Goal: Find specific page/section: Find specific page/section

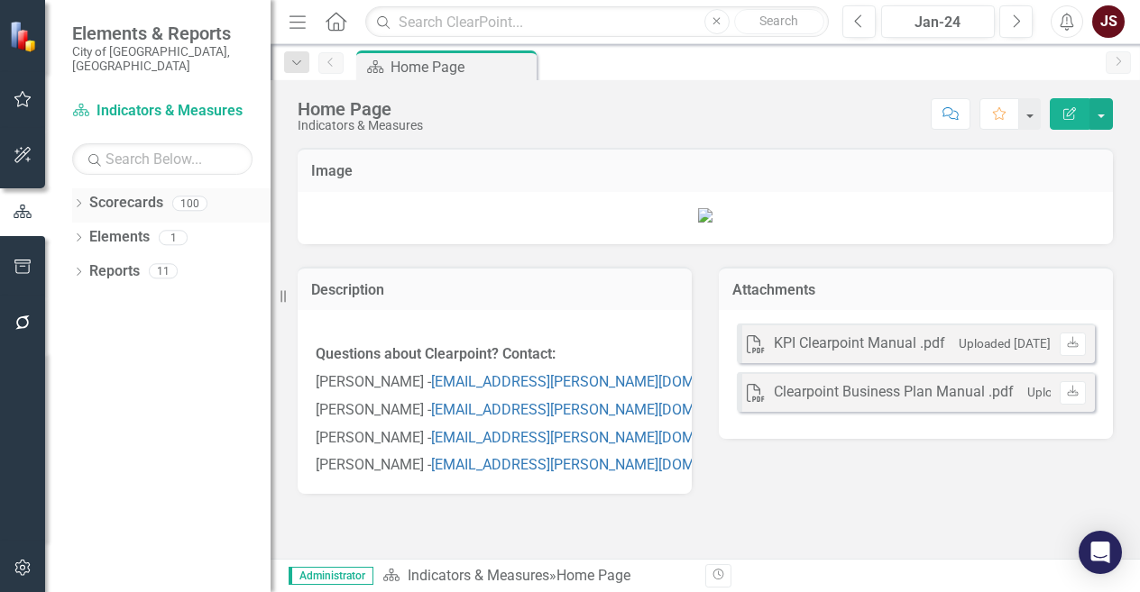
click at [83, 200] on icon "Dropdown" at bounding box center [78, 205] width 13 height 10
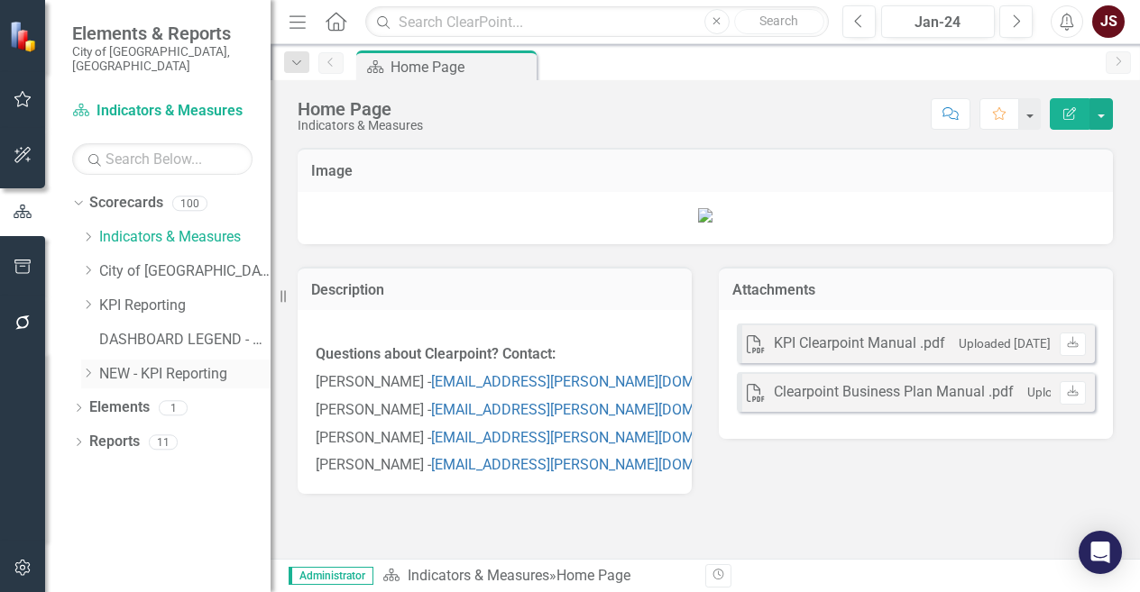
click at [84, 368] on icon "Dropdown" at bounding box center [88, 373] width 14 height 11
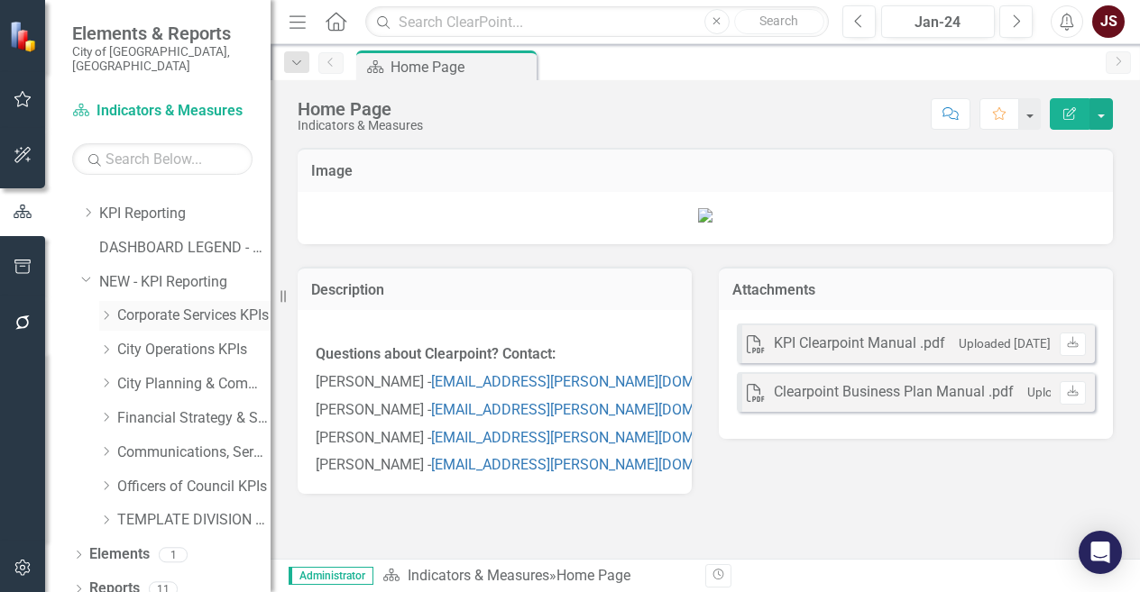
scroll to position [92, 0]
click at [107, 344] on icon "Dropdown" at bounding box center [106, 349] width 14 height 11
click at [171, 443] on link "Waste, Water & Environment KPIs" at bounding box center [202, 453] width 135 height 21
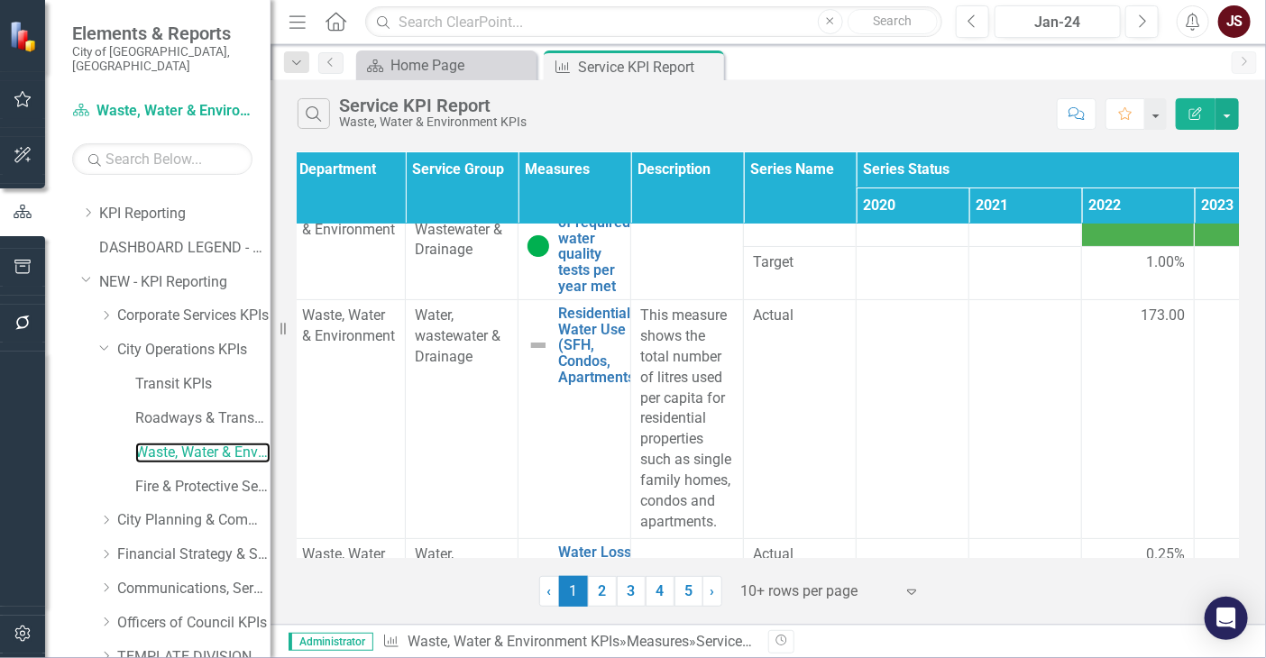
scroll to position [0, 118]
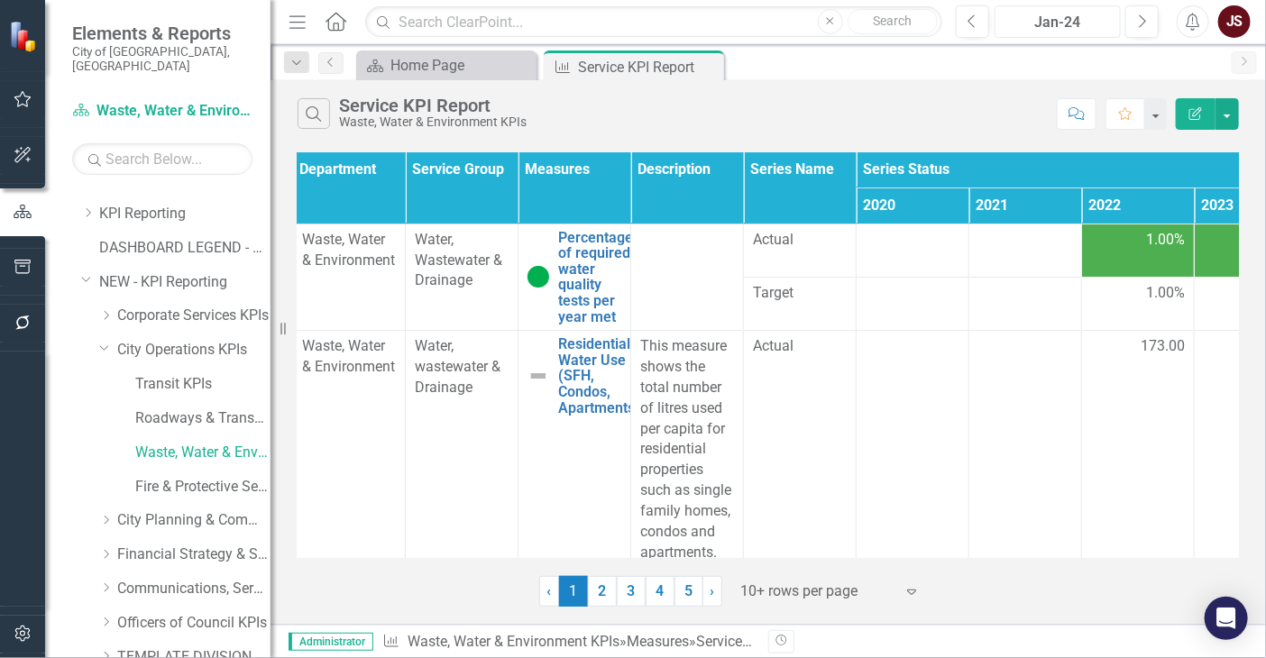
click at [1074, 24] on div "Jan-24" at bounding box center [1058, 23] width 114 height 22
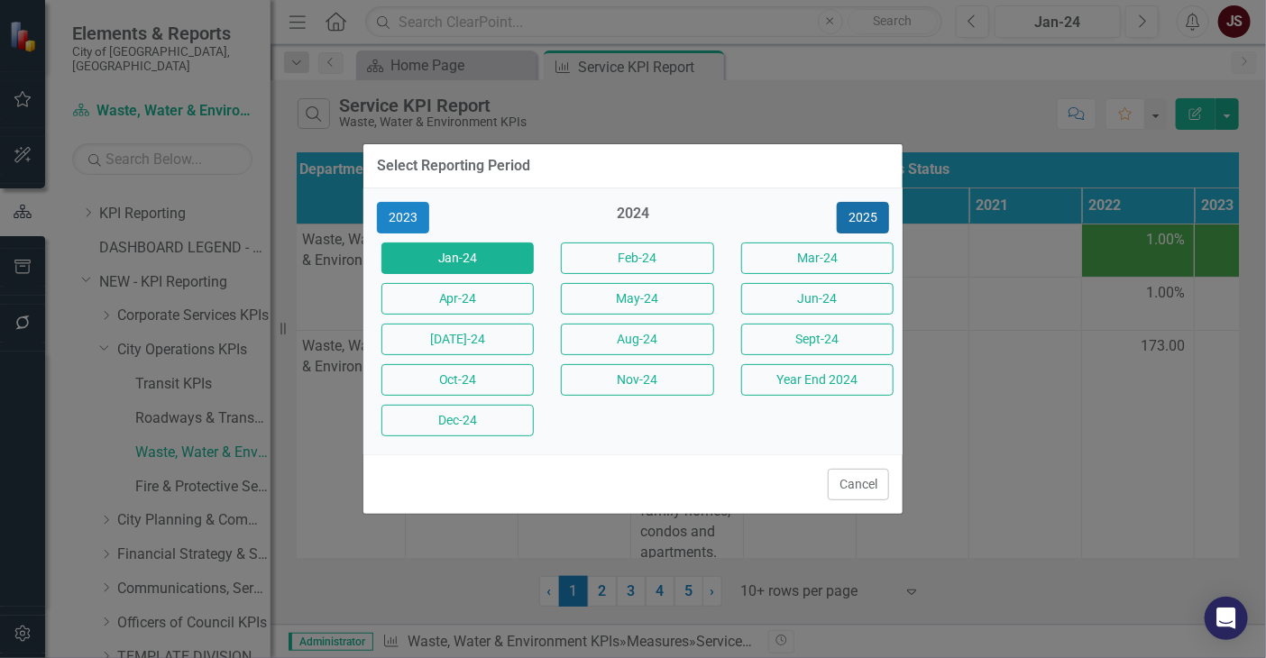
click at [858, 213] on button "2025" at bounding box center [863, 218] width 52 height 32
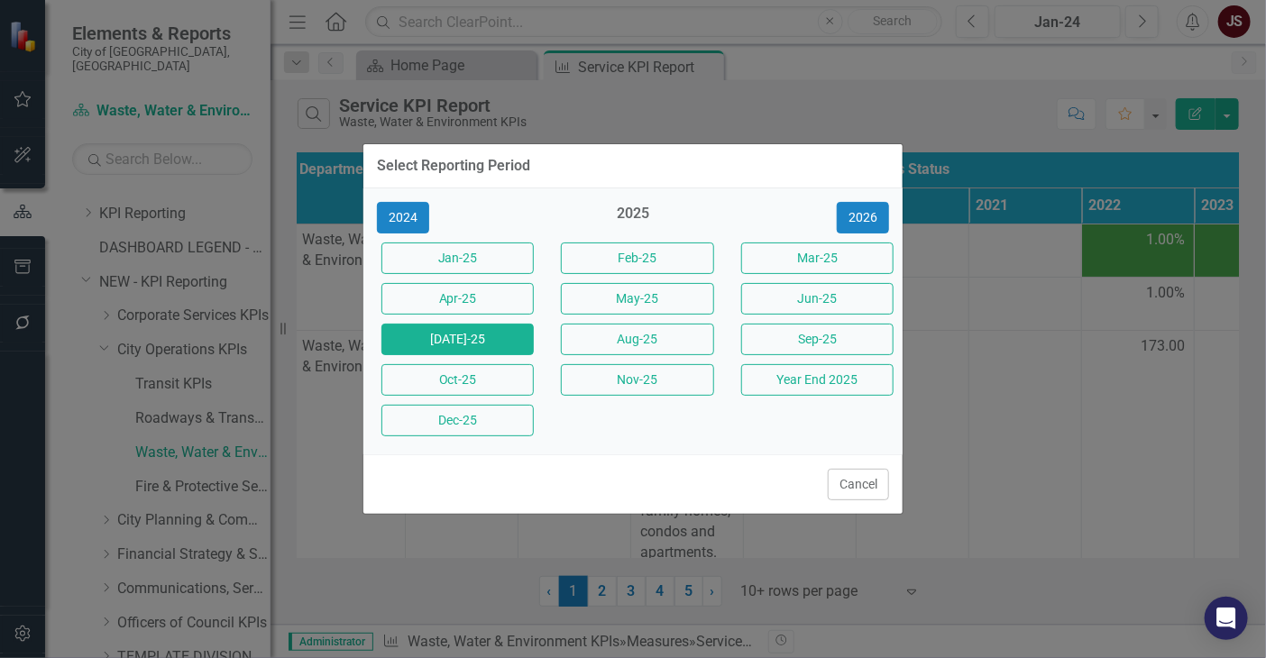
click at [476, 332] on button "[DATE]-25" at bounding box center [457, 340] width 152 height 32
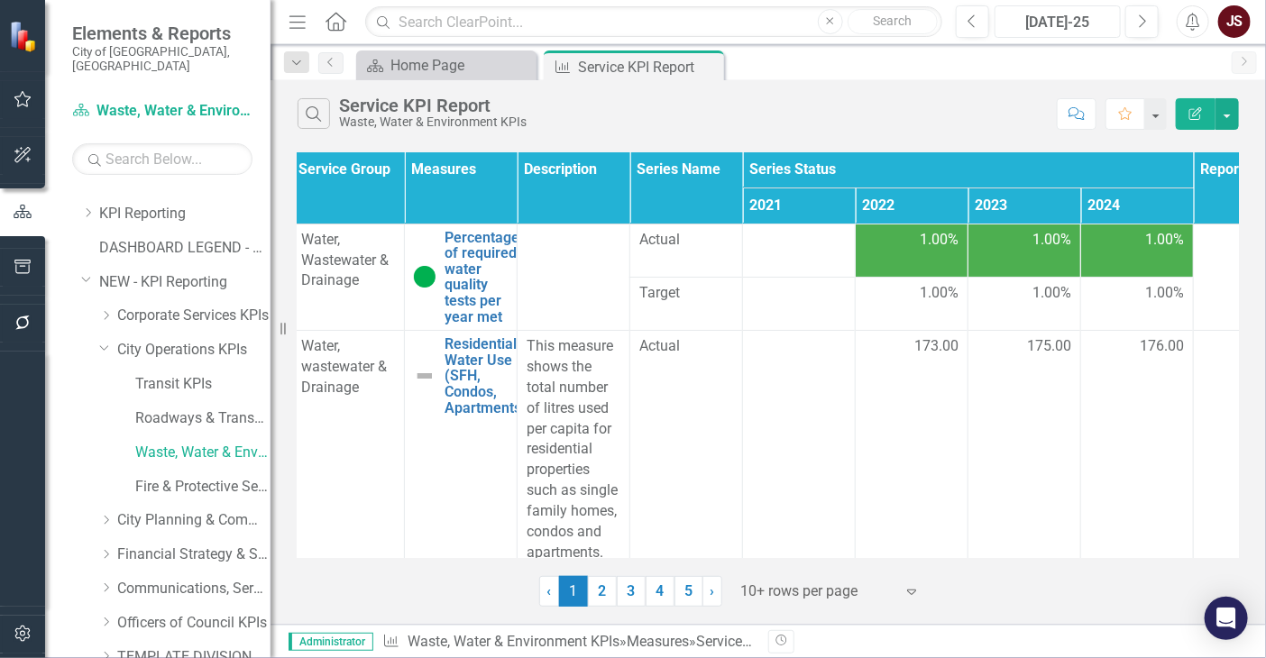
scroll to position [0, 311]
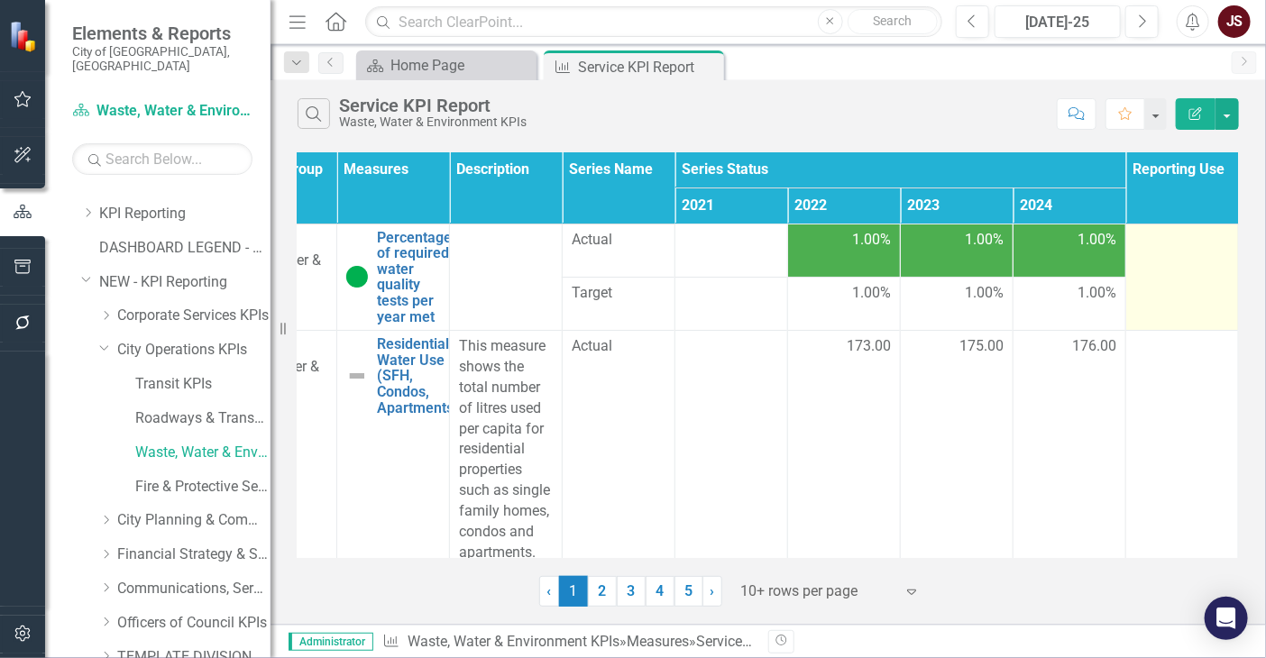
click at [1139, 292] on td at bounding box center [1182, 277] width 113 height 107
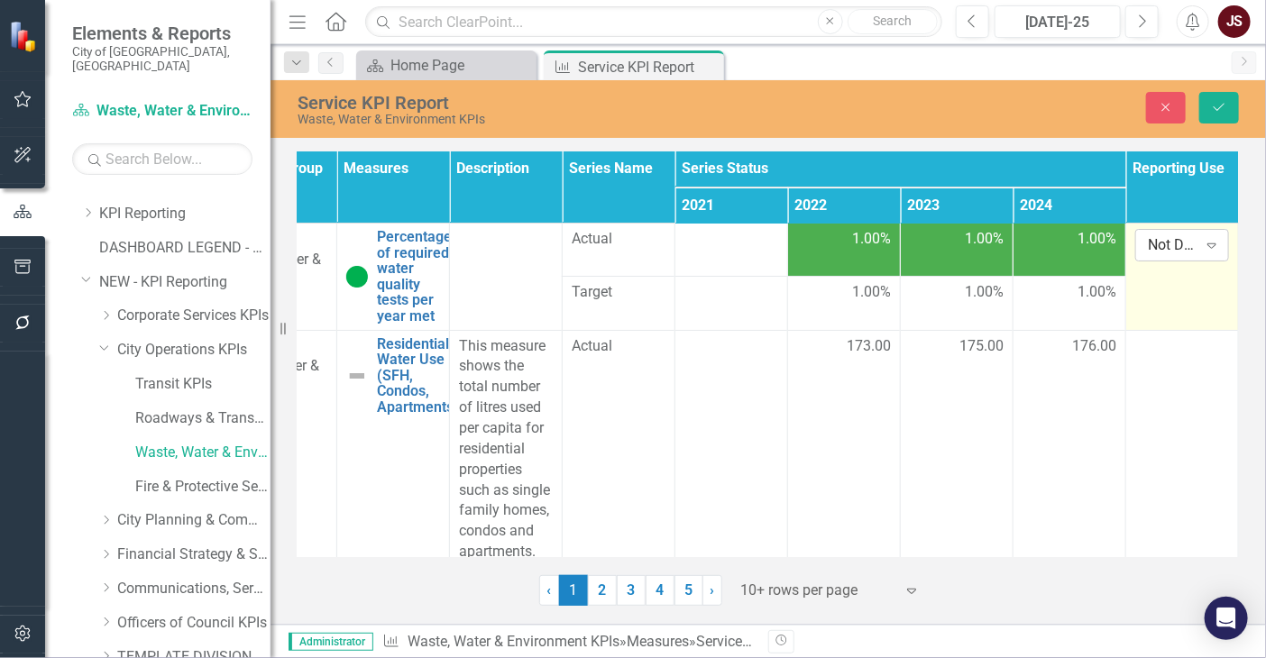
click at [1139, 243] on icon "Expand" at bounding box center [1212, 245] width 18 height 14
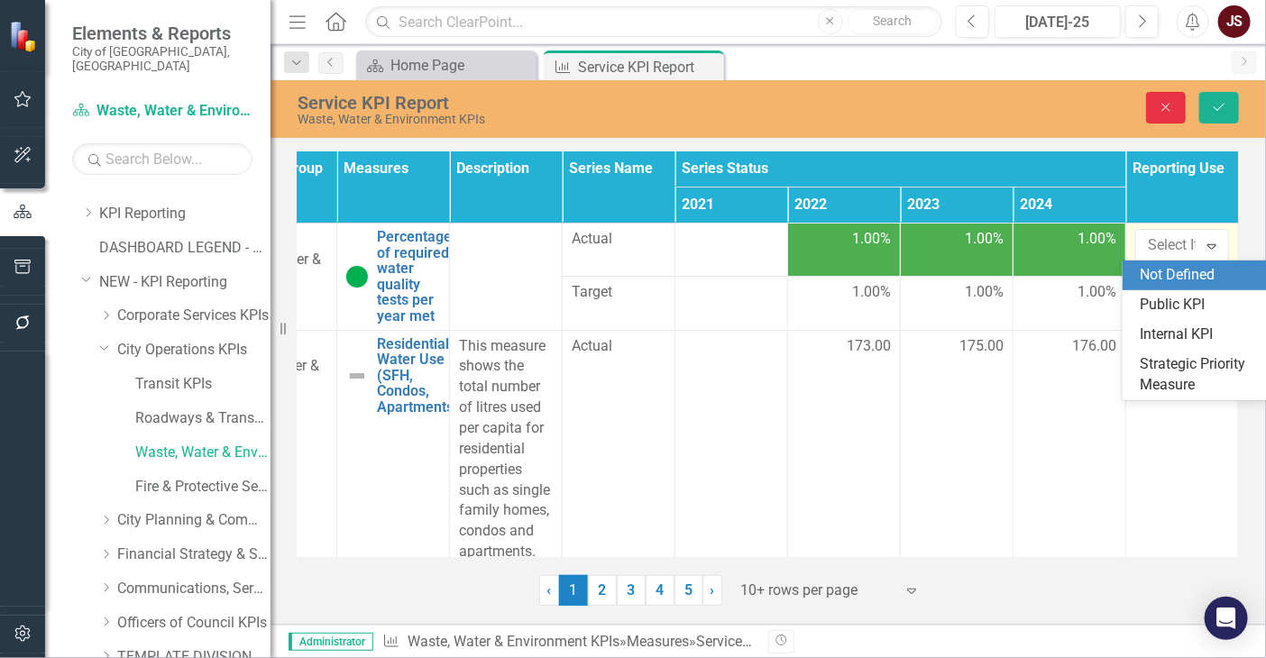
click at [1139, 105] on icon "Close" at bounding box center [1166, 107] width 16 height 13
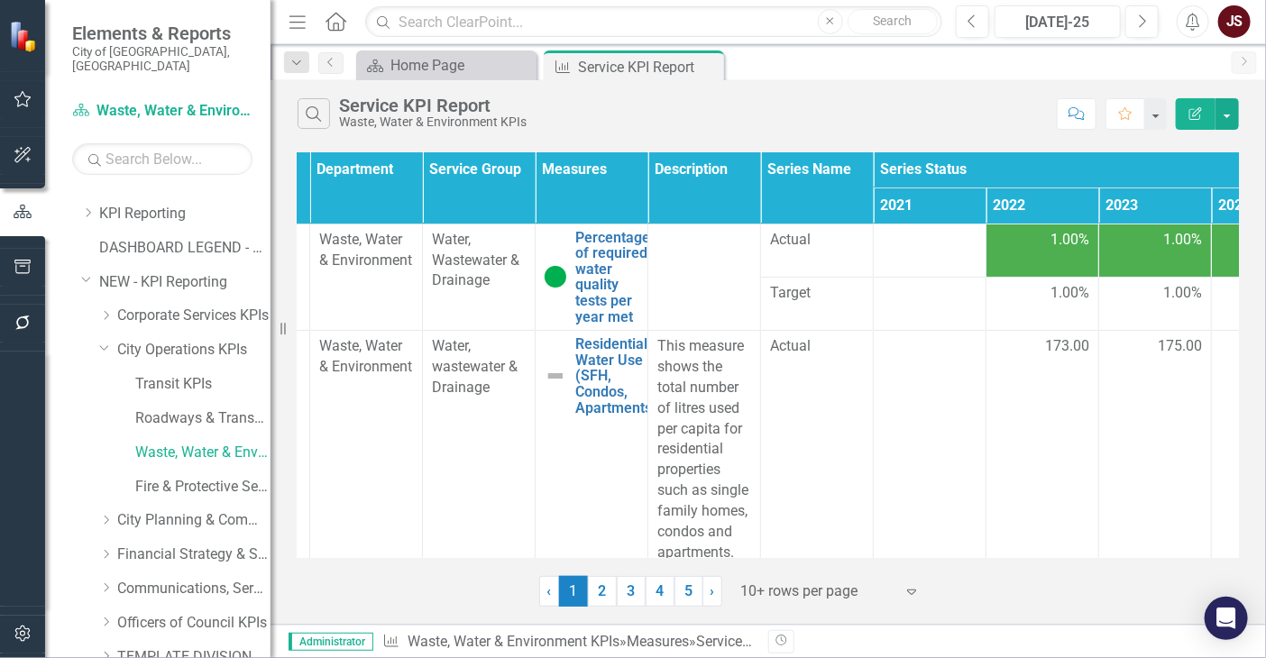
scroll to position [0, 92]
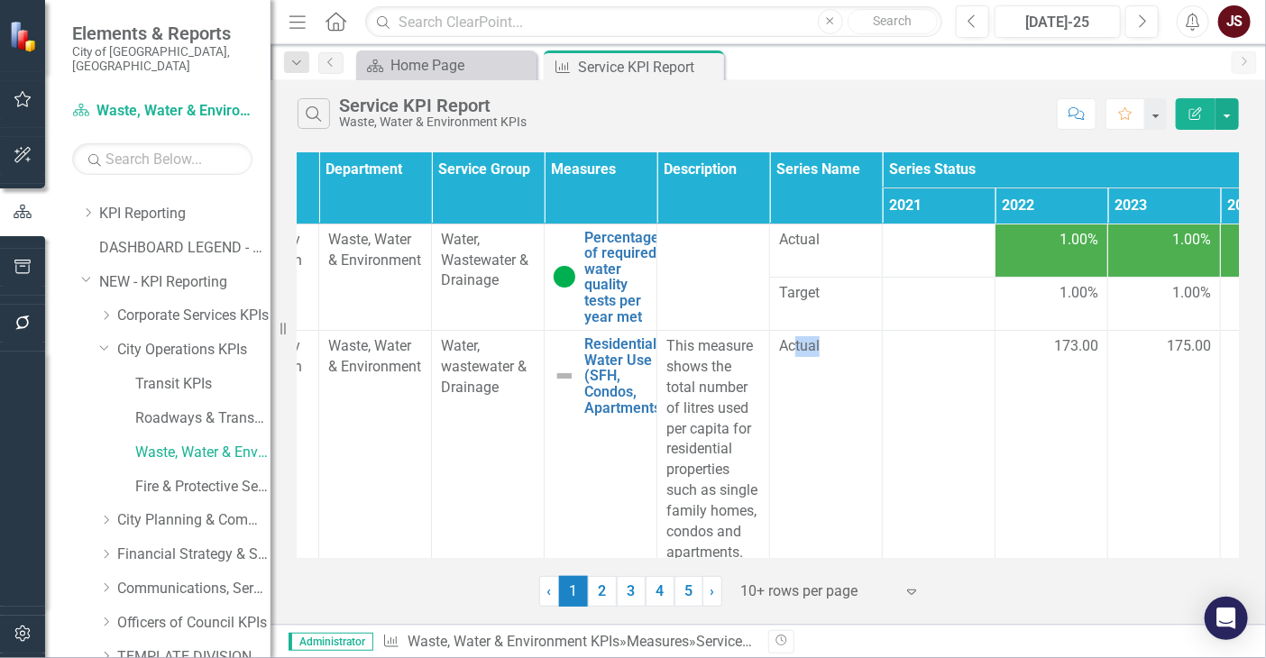
drag, startPoint x: 797, startPoint y: 558, endPoint x: 826, endPoint y: 551, distance: 29.7
click at [826, 551] on div "Sub Service Group Department Service Group Measures Description Series Name Ser…" at bounding box center [769, 377] width 996 height 459
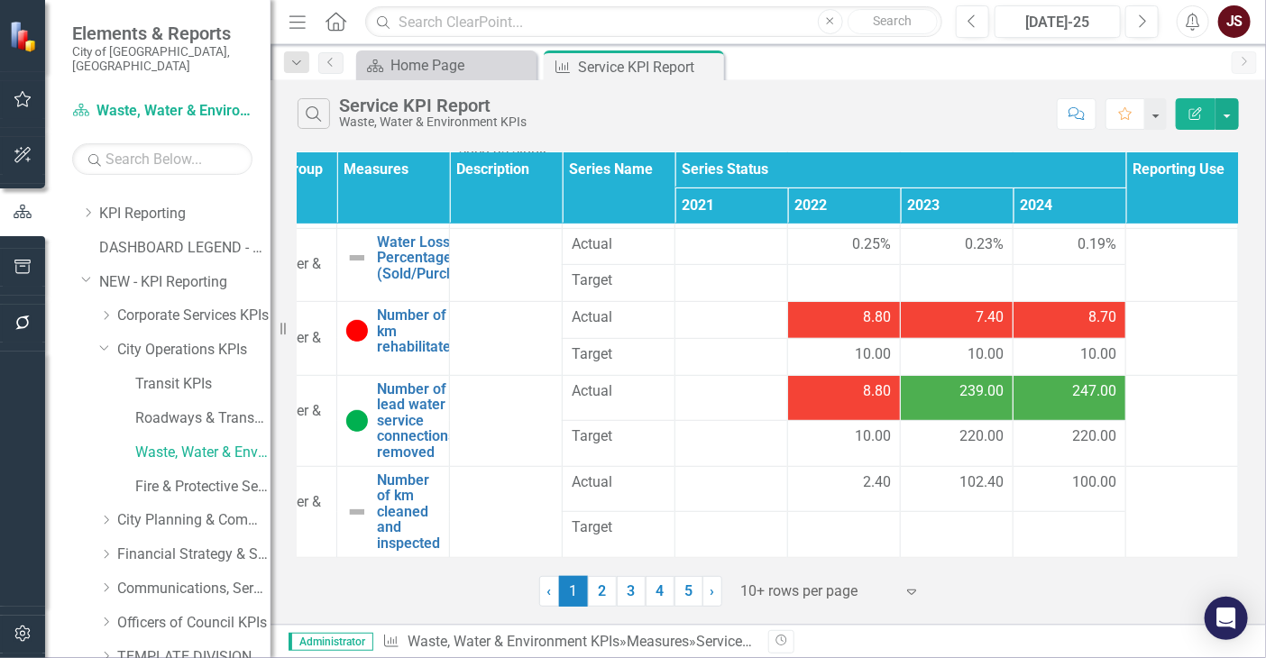
scroll to position [351, 307]
click at [404, 238] on link "Water Loss Percentage (Sold/Purchased)" at bounding box center [434, 258] width 115 height 48
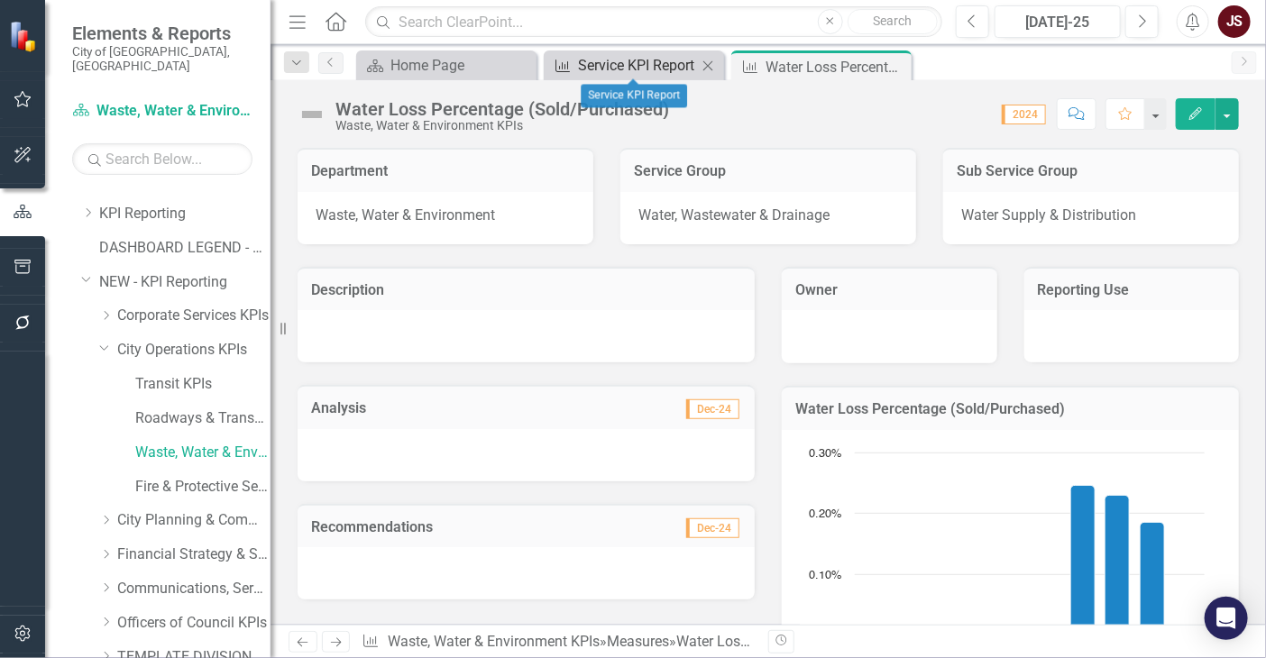
click at [644, 63] on div "Service KPI Report" at bounding box center [637, 65] width 119 height 23
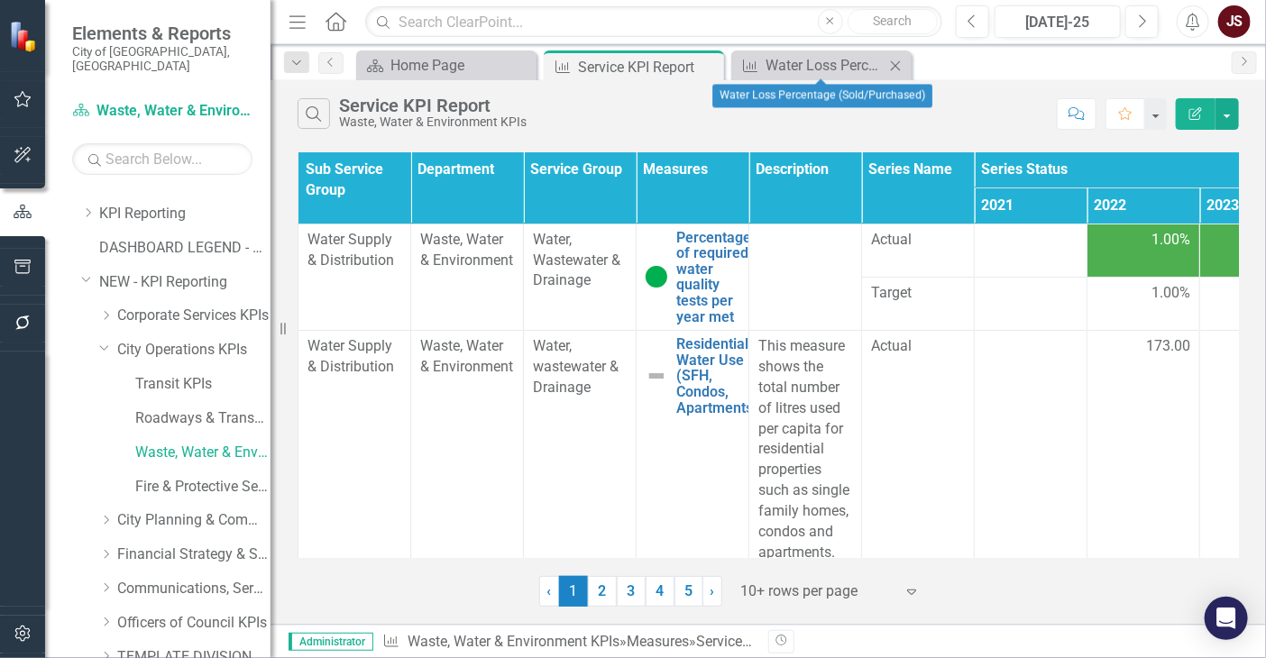
click at [895, 60] on icon "Close" at bounding box center [895, 66] width 18 height 14
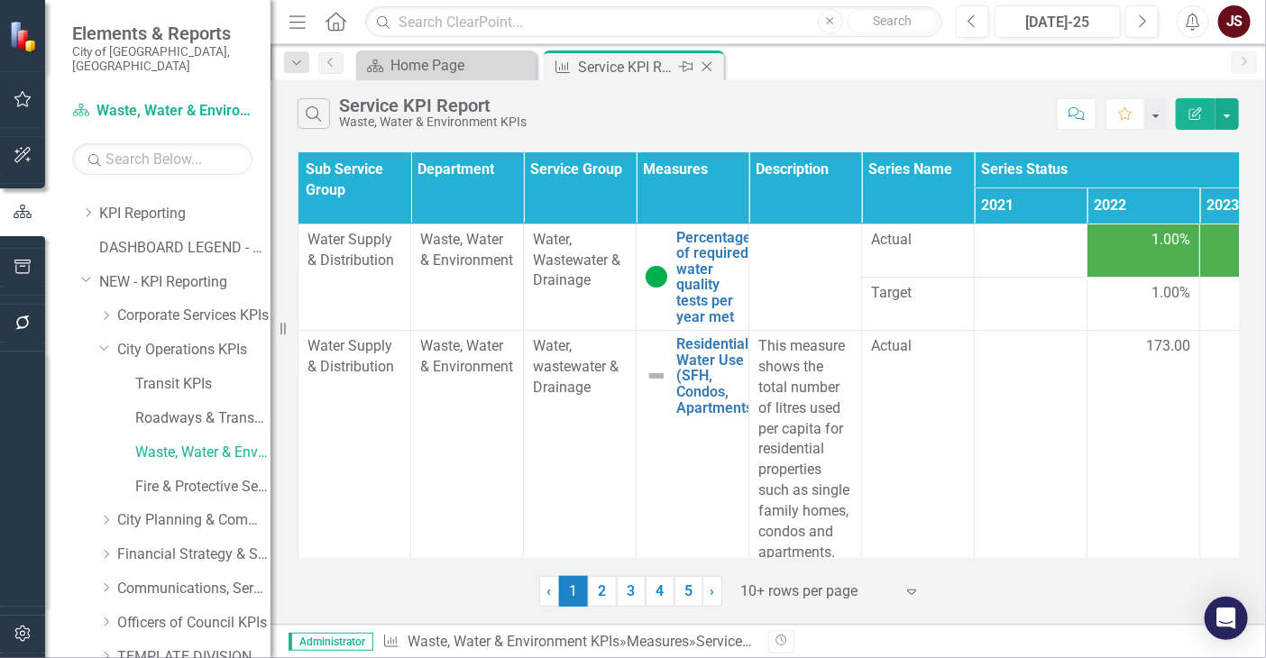
click at [711, 63] on icon at bounding box center [708, 67] width 10 height 10
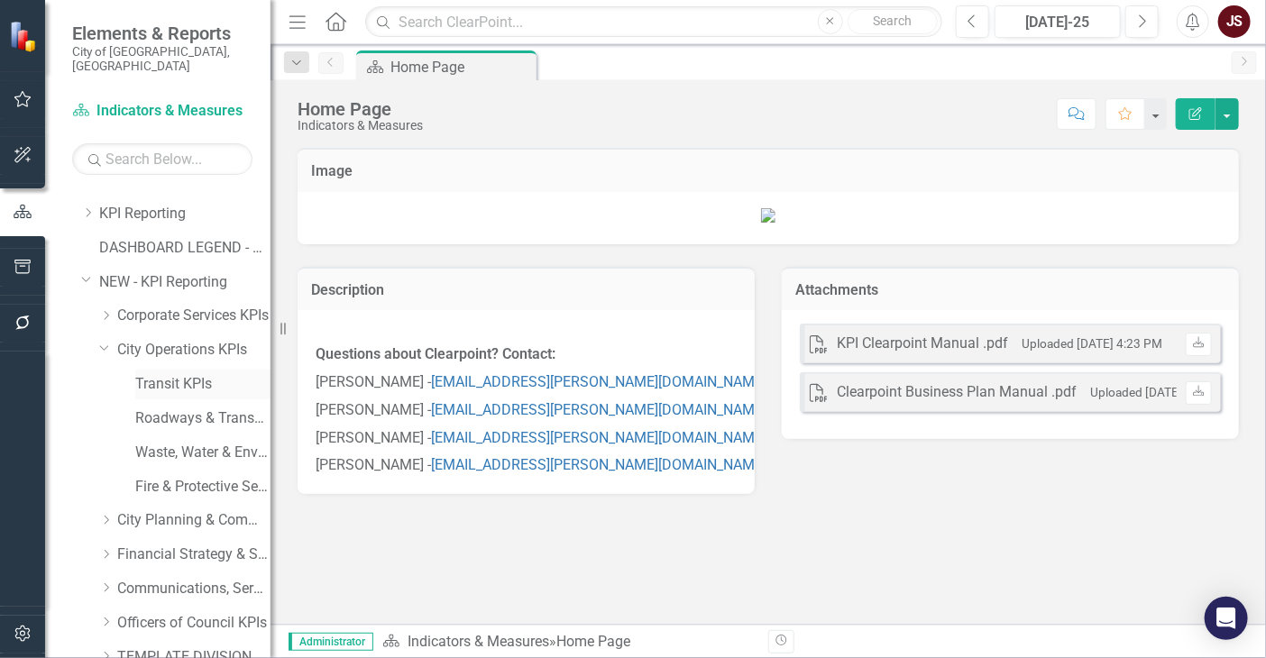
click at [172, 374] on link "Transit KPIs" at bounding box center [202, 384] width 135 height 21
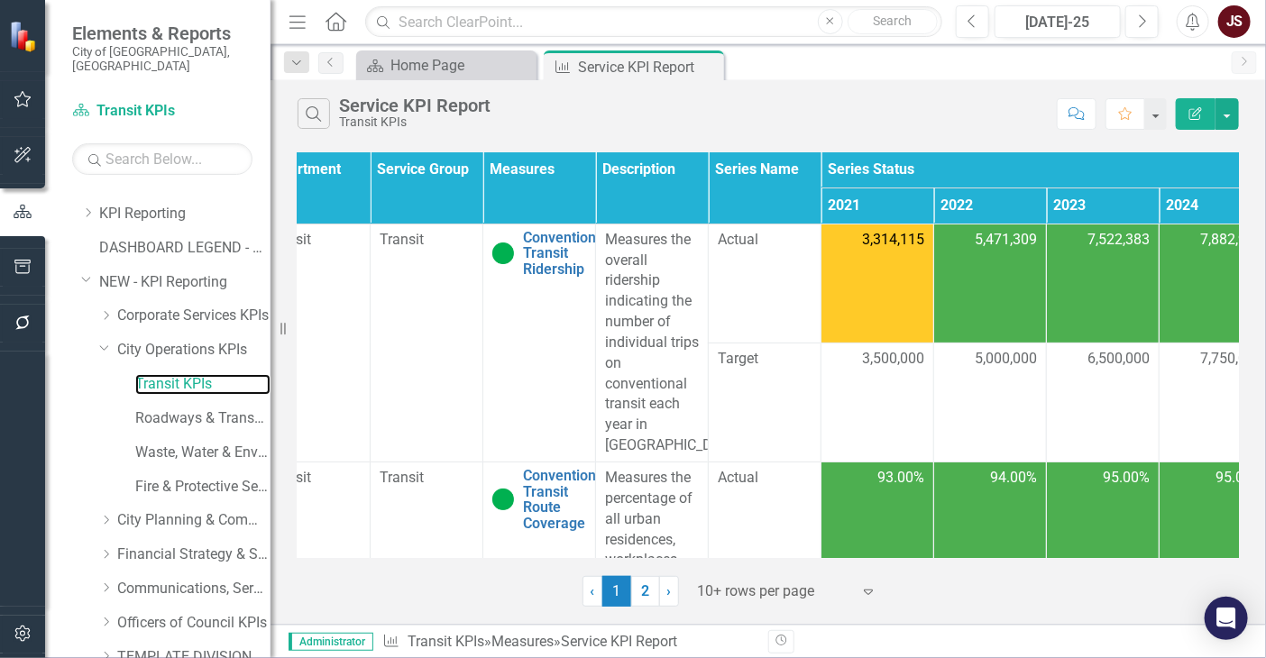
scroll to position [0, 274]
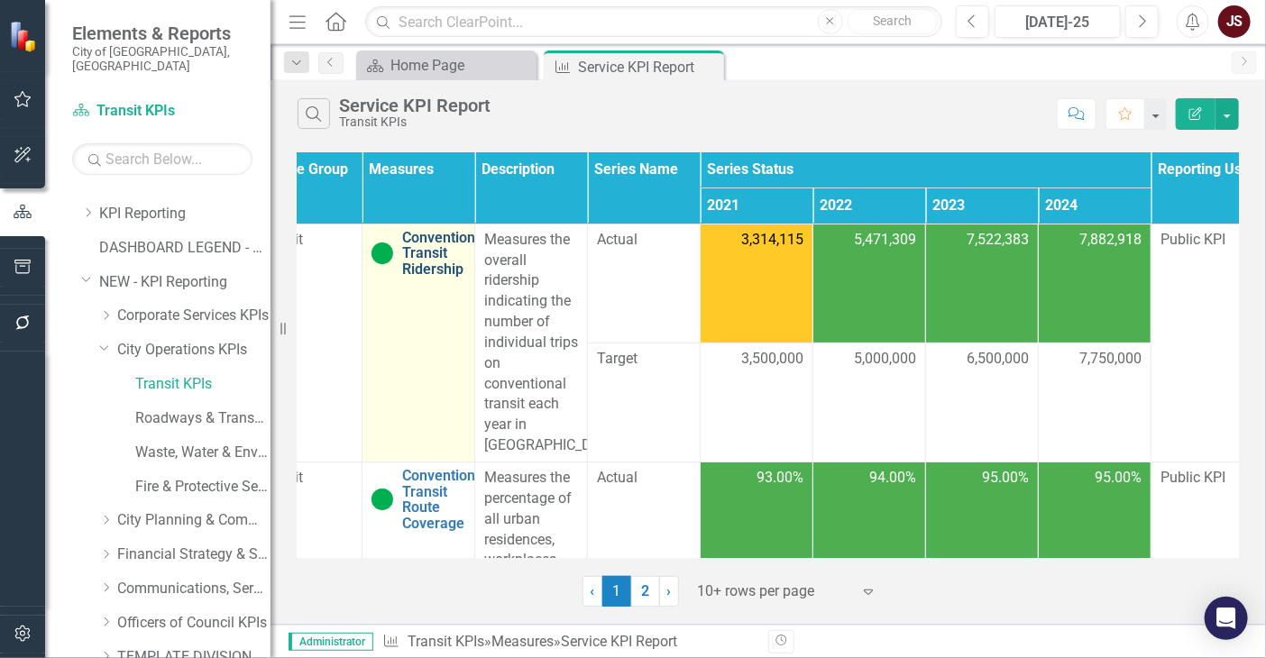
click at [425, 238] on link "Conventional Transit Ridership" at bounding box center [444, 254] width 85 height 48
